Goal: Task Accomplishment & Management: Use online tool/utility

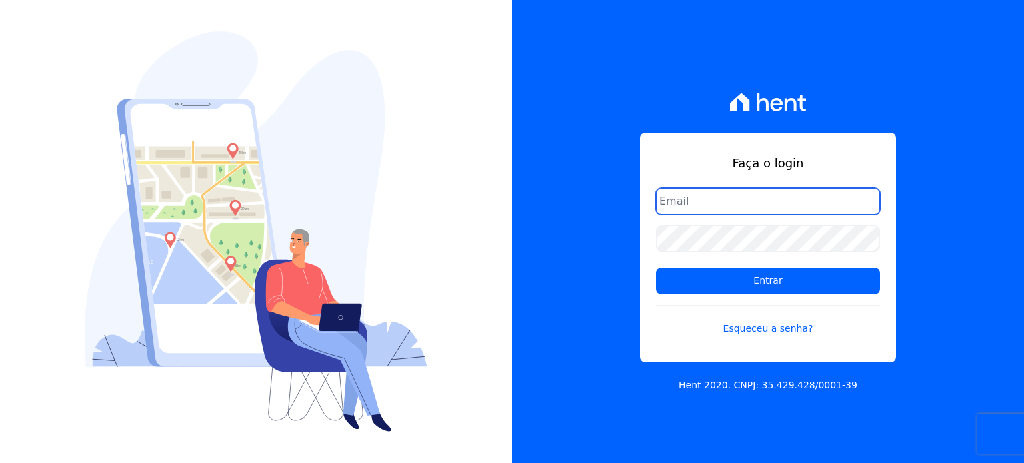
click at [728, 203] on input "email" at bounding box center [768, 201] width 224 height 27
type input "ronaldo.trindade@vlbarros.com.br"
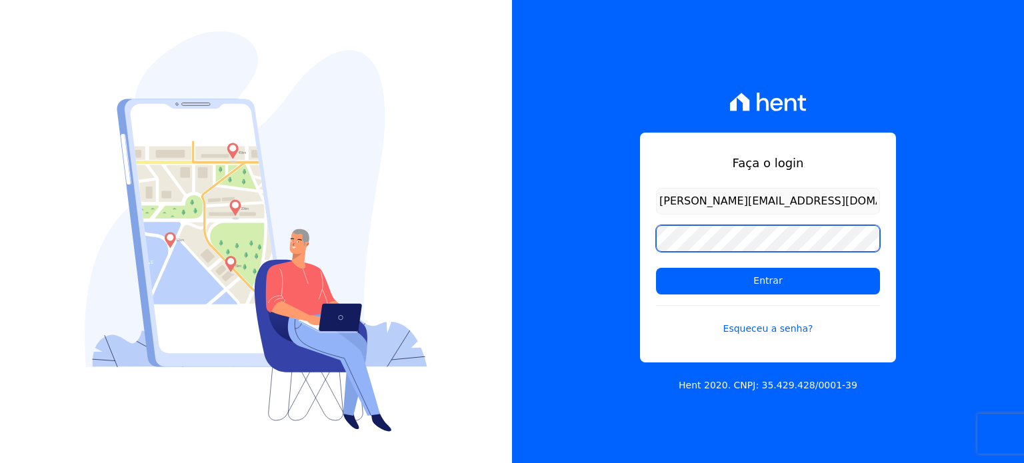
click at [656, 268] on input "Entrar" at bounding box center [768, 281] width 224 height 27
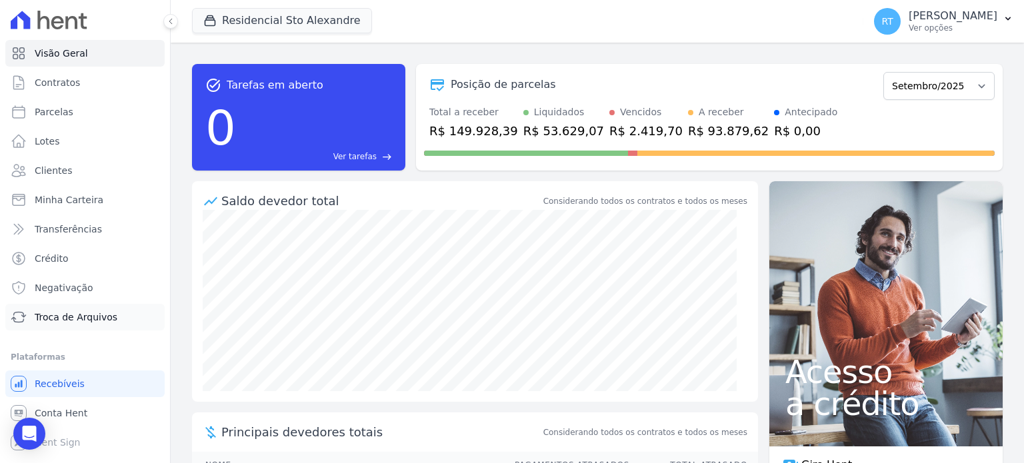
click at [75, 317] on span "Troca de Arquivos" at bounding box center [76, 317] width 83 height 13
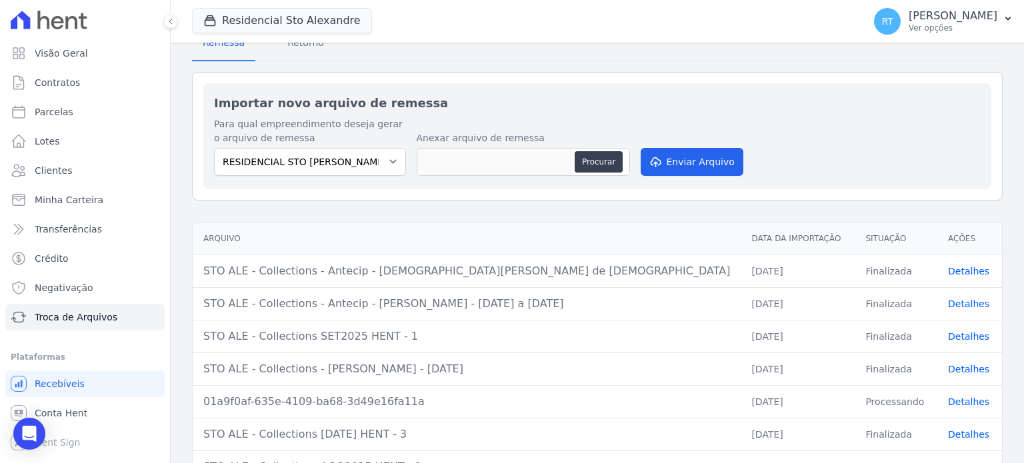
scroll to position [133, 0]
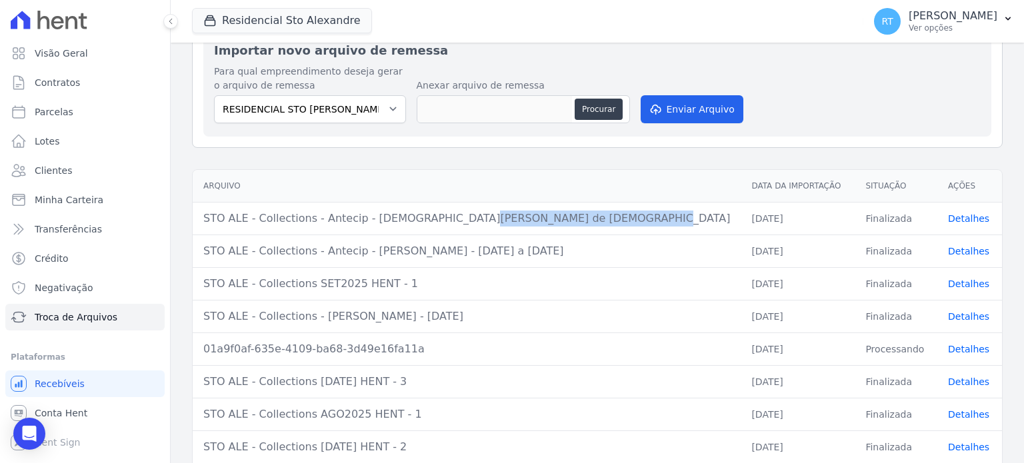
drag, startPoint x: 493, startPoint y: 221, endPoint x: 350, endPoint y: 227, distance: 142.9
click at [350, 227] on td "STO ALE - Collections - Antecip - [DEMOGRAPHIC_DATA][PERSON_NAME] de [DEMOGRAPH…" at bounding box center [467, 218] width 548 height 33
click at [247, 229] on td "STO ALE - Collections - Antecip - [DEMOGRAPHIC_DATA][PERSON_NAME] de [DEMOGRAPH…" at bounding box center [467, 218] width 548 height 33
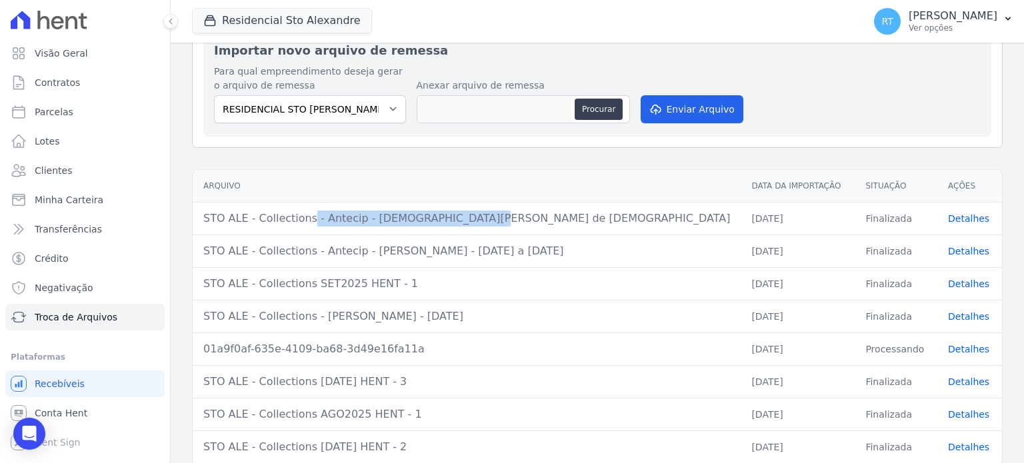
drag, startPoint x: 199, startPoint y: 213, endPoint x: 357, endPoint y: 217, distance: 158.1
click at [357, 217] on td "STO ALE - Collections - Antecip - [DEMOGRAPHIC_DATA][PERSON_NAME] de [DEMOGRAPH…" at bounding box center [467, 218] width 548 height 33
copy div "STO ALE - Collections - Antecip -"
